Goal: Check status: Check status

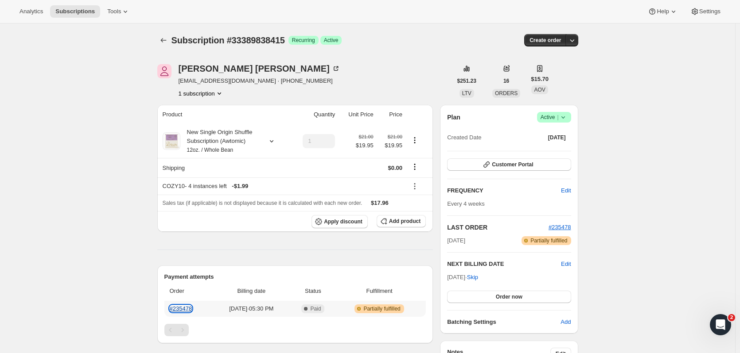
click at [178, 308] on link "#235478" at bounding box center [181, 309] width 23 height 7
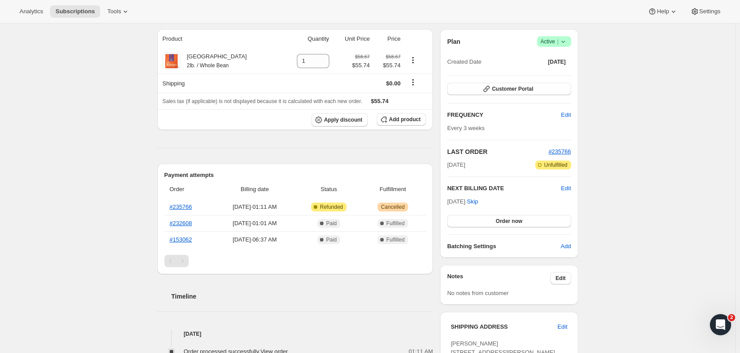
scroll to position [89, 0]
